Goal: Task Accomplishment & Management: Manage account settings

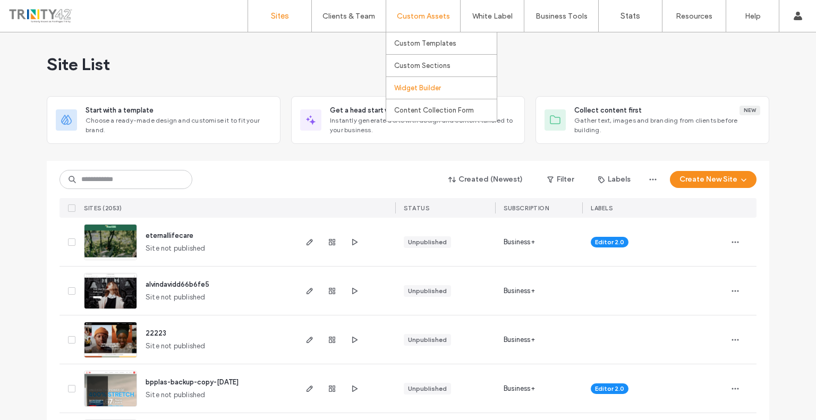
click at [432, 90] on label "Widget Builder" at bounding box center [417, 88] width 47 height 8
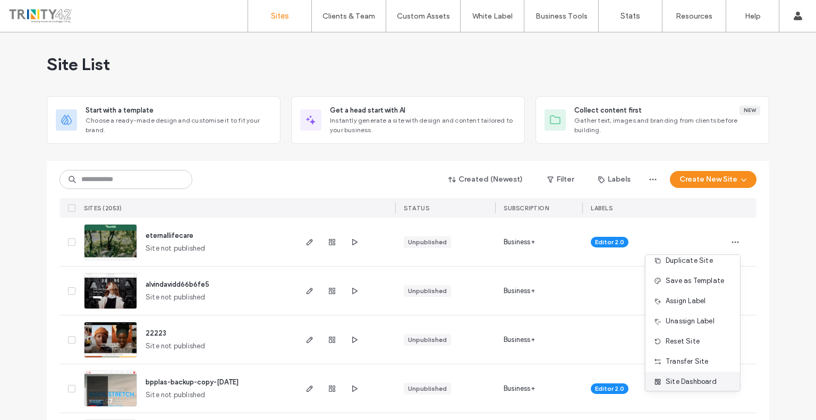
scroll to position [54, 0]
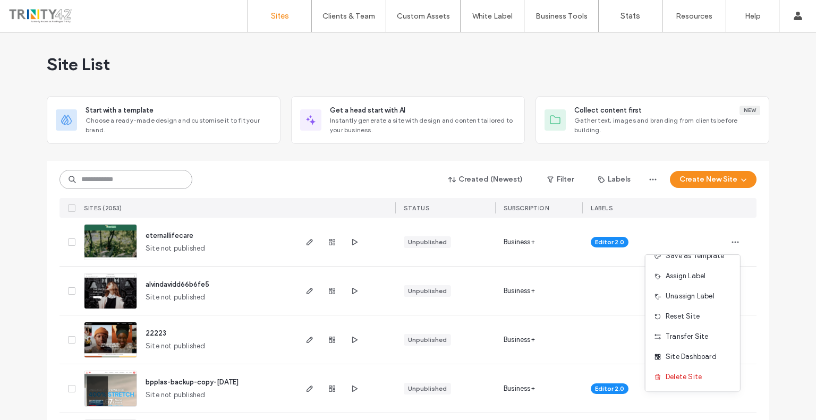
click at [178, 182] on input at bounding box center [125, 179] width 133 height 19
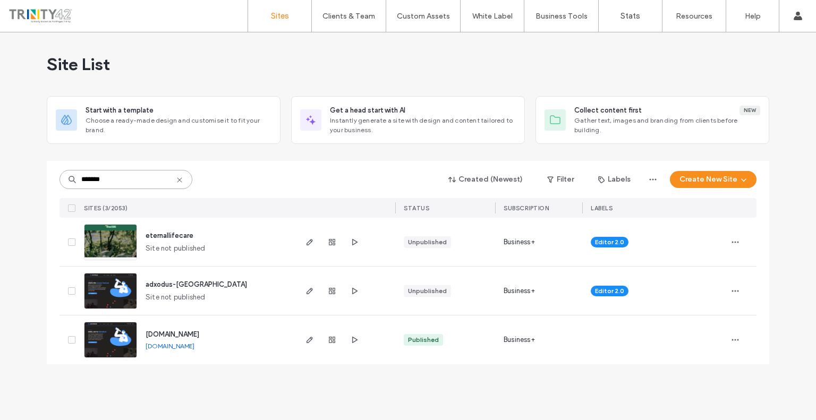
type input "*******"
click at [166, 333] on span "www.adxodus.com" at bounding box center [172, 334] width 54 height 8
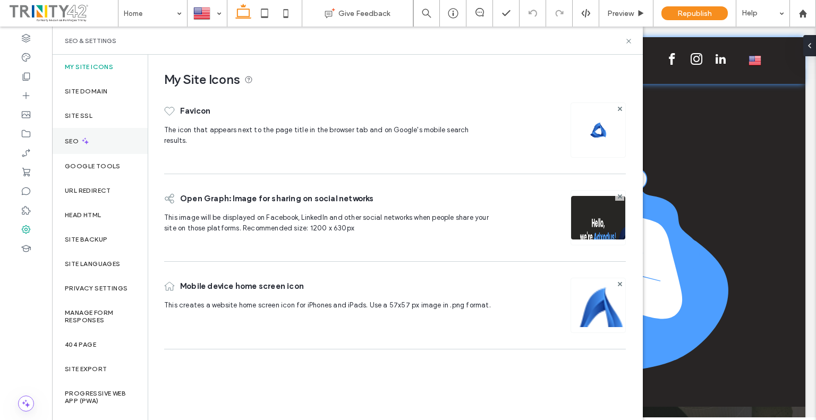
click at [73, 148] on div "SEO" at bounding box center [100, 141] width 96 height 26
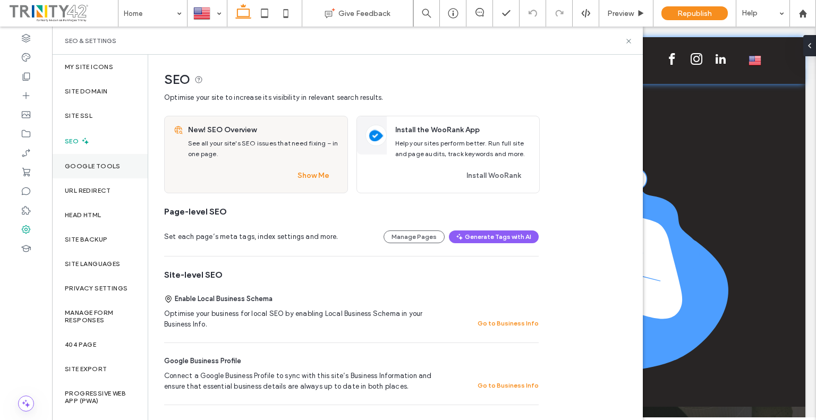
click at [71, 177] on div "Google Tools" at bounding box center [100, 166] width 96 height 24
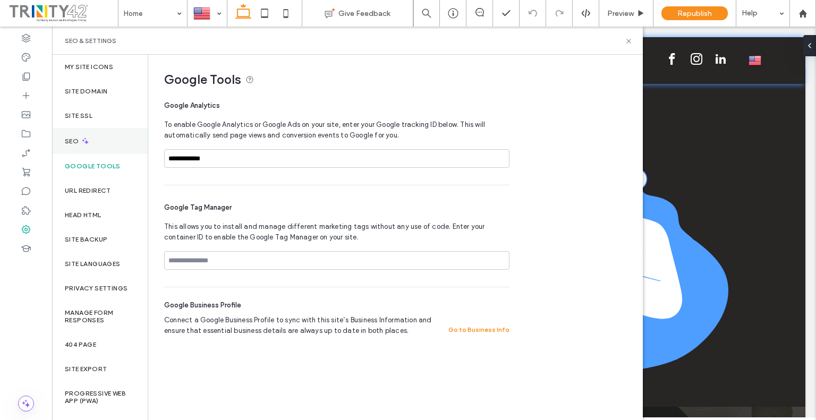
click at [109, 141] on div "SEO" at bounding box center [100, 141] width 96 height 26
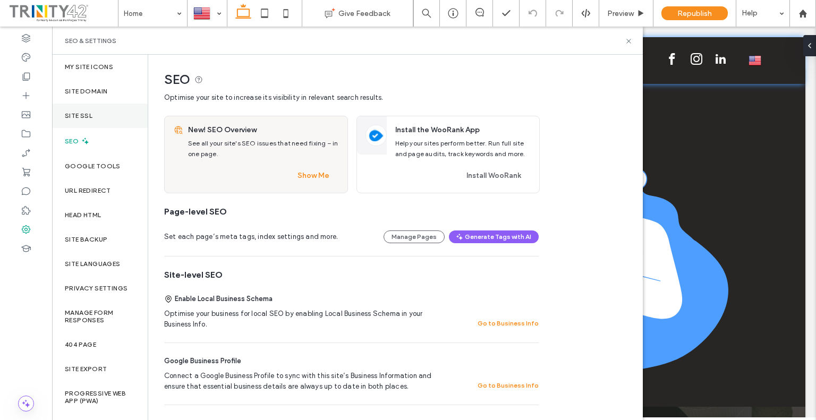
click at [92, 117] on label "Site SSL" at bounding box center [79, 115] width 28 height 7
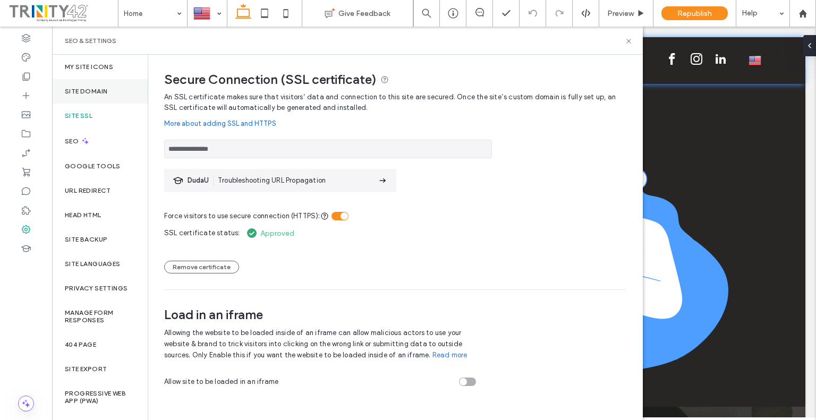
click at [99, 89] on label "Site Domain" at bounding box center [86, 91] width 42 height 7
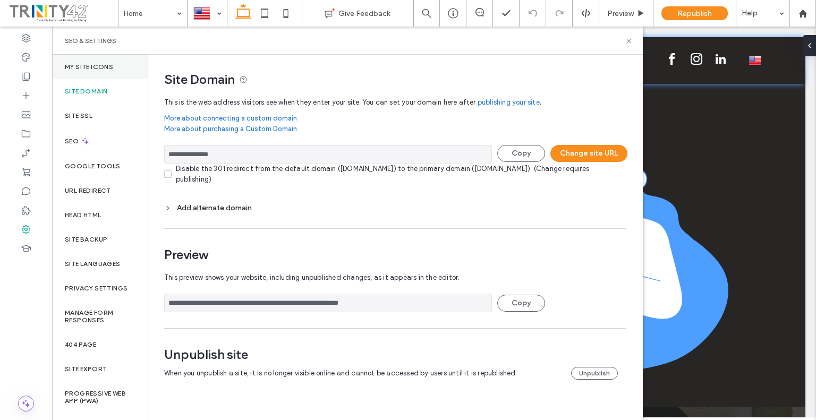
click at [113, 67] on div "My Site Icons" at bounding box center [100, 67] width 96 height 24
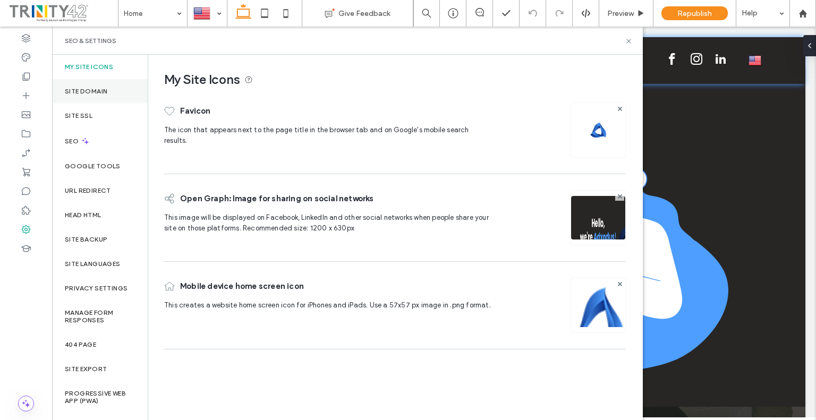
click at [110, 95] on div "Site Domain" at bounding box center [100, 91] width 96 height 24
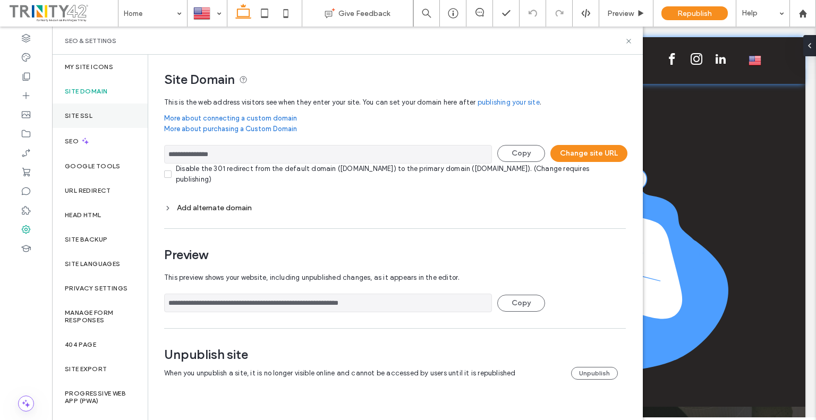
click at [107, 113] on div "Site SSL" at bounding box center [100, 116] width 96 height 24
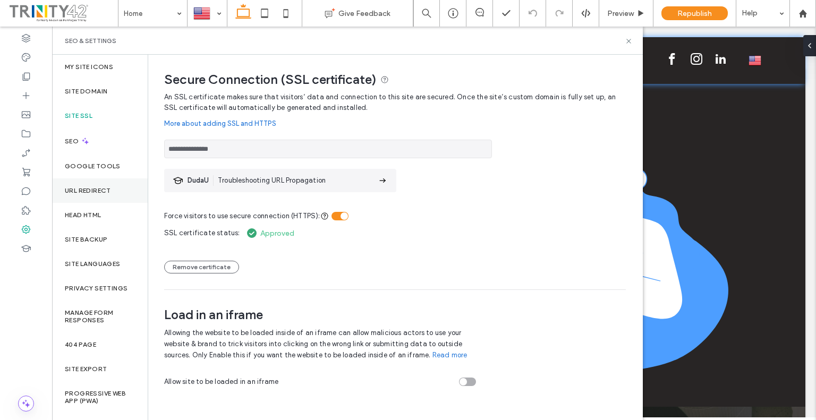
click at [96, 180] on div "URL Redirect" at bounding box center [100, 190] width 96 height 24
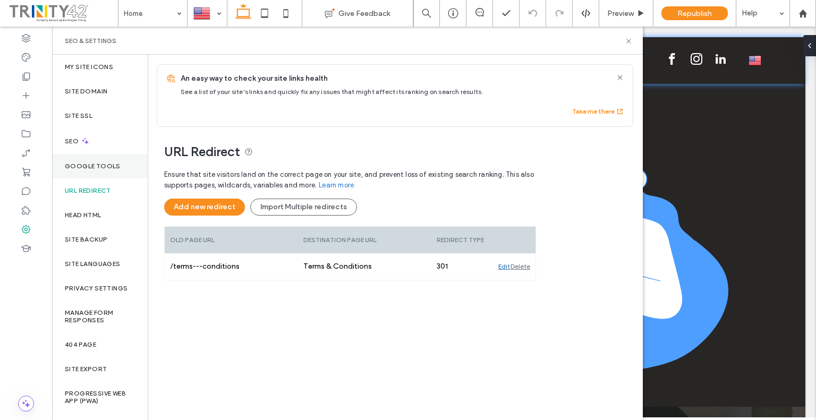
click at [98, 167] on label "Google Tools" at bounding box center [93, 165] width 56 height 7
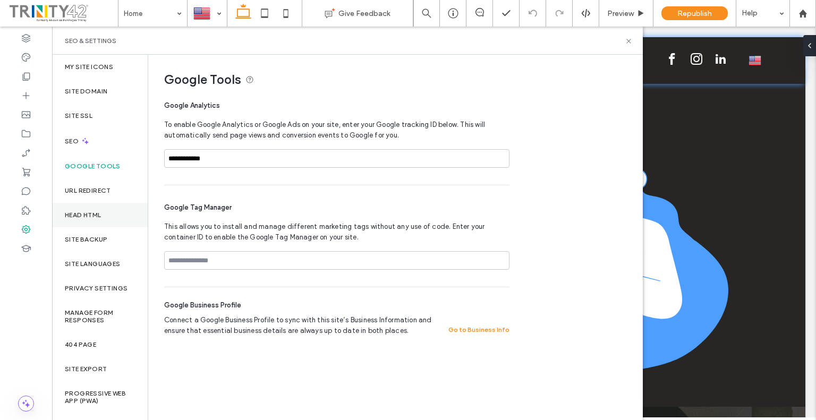
click at [95, 207] on div "Head HTML" at bounding box center [100, 215] width 96 height 24
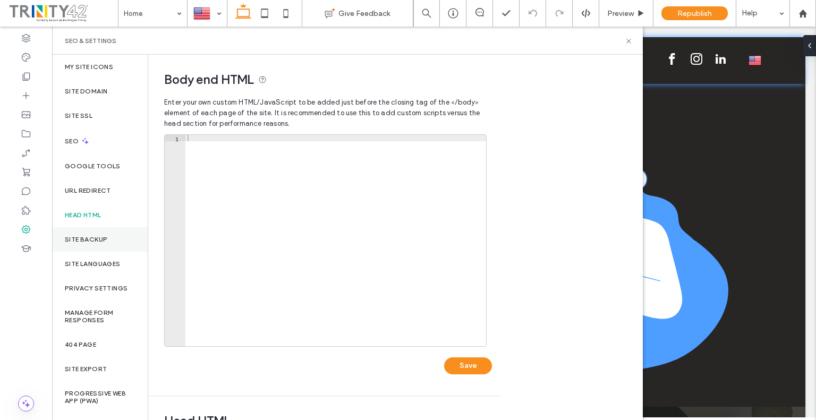
click at [101, 241] on label "Site backup" at bounding box center [86, 239] width 42 height 7
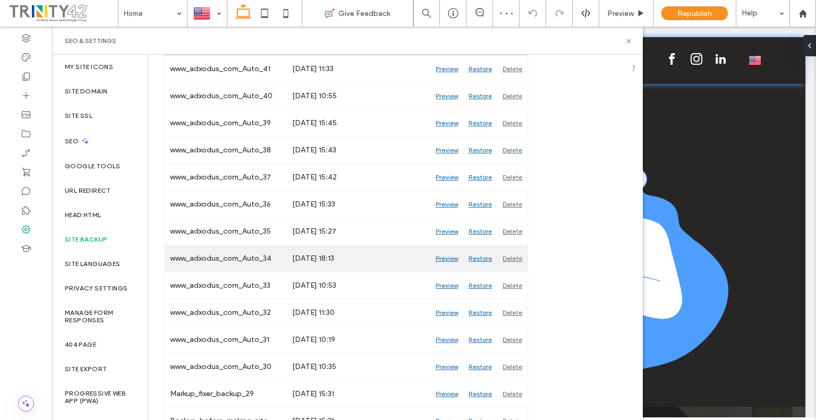
scroll to position [212, 0]
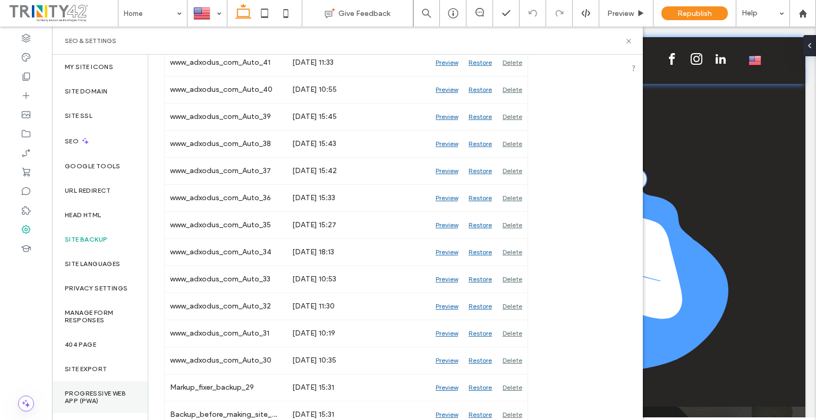
click at [94, 390] on label "Progressive Web App (PWA)" at bounding box center [100, 397] width 70 height 15
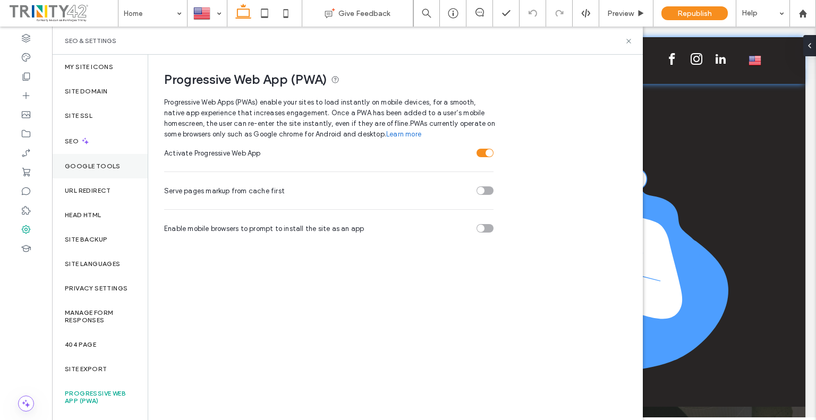
click at [96, 171] on div "Google Tools" at bounding box center [100, 166] width 96 height 24
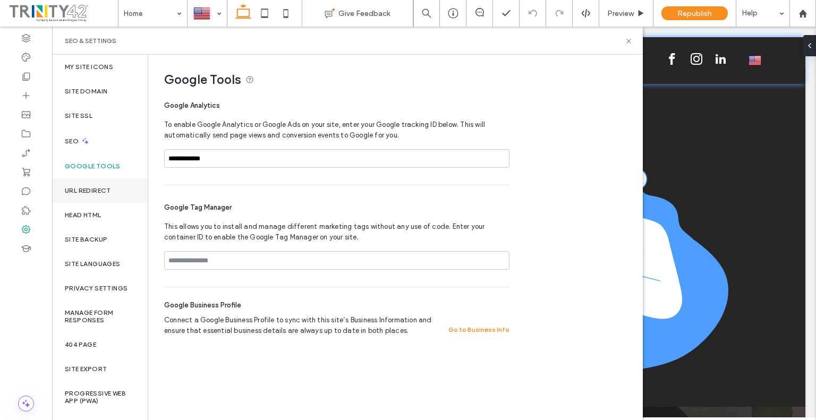
click at [75, 187] on label "URL Redirect" at bounding box center [88, 190] width 46 height 7
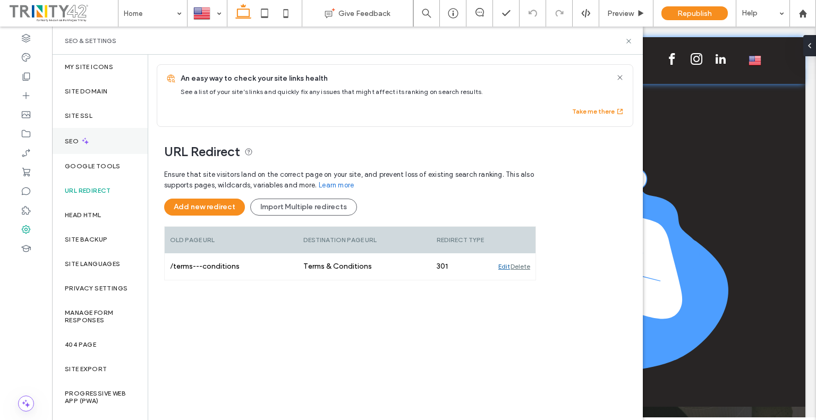
click at [68, 138] on label "SEO" at bounding box center [73, 141] width 16 height 7
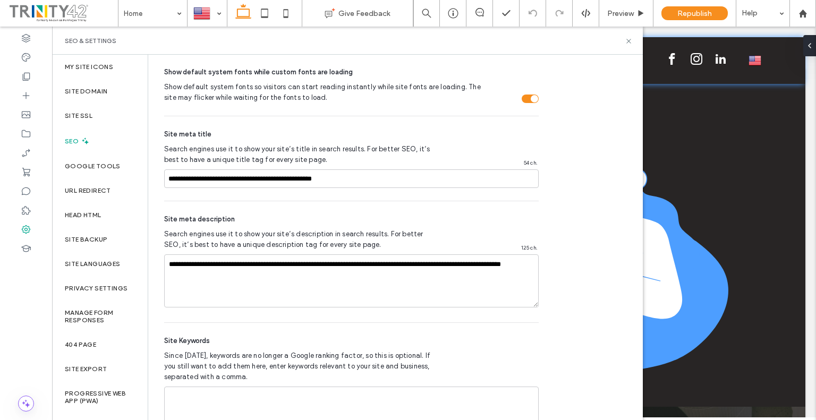
scroll to position [629, 0]
